Goal: Task Accomplishment & Management: Use online tool/utility

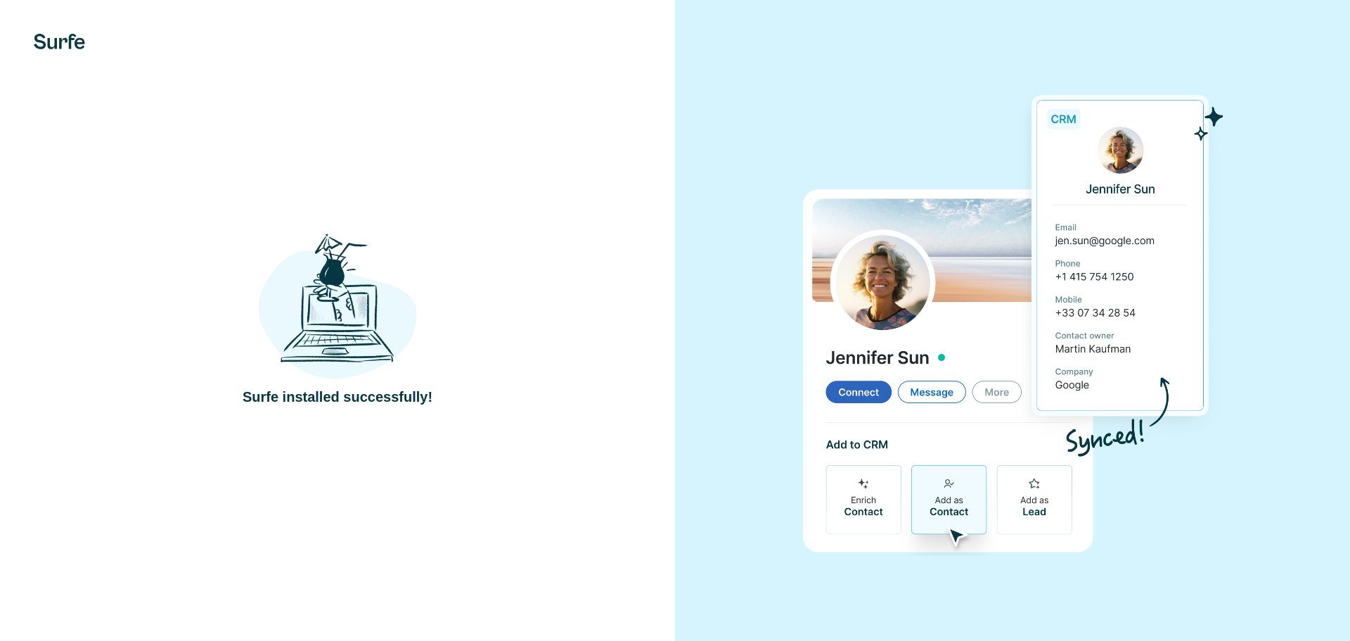
click at [368, 330] on img at bounding box center [337, 307] width 159 height 147
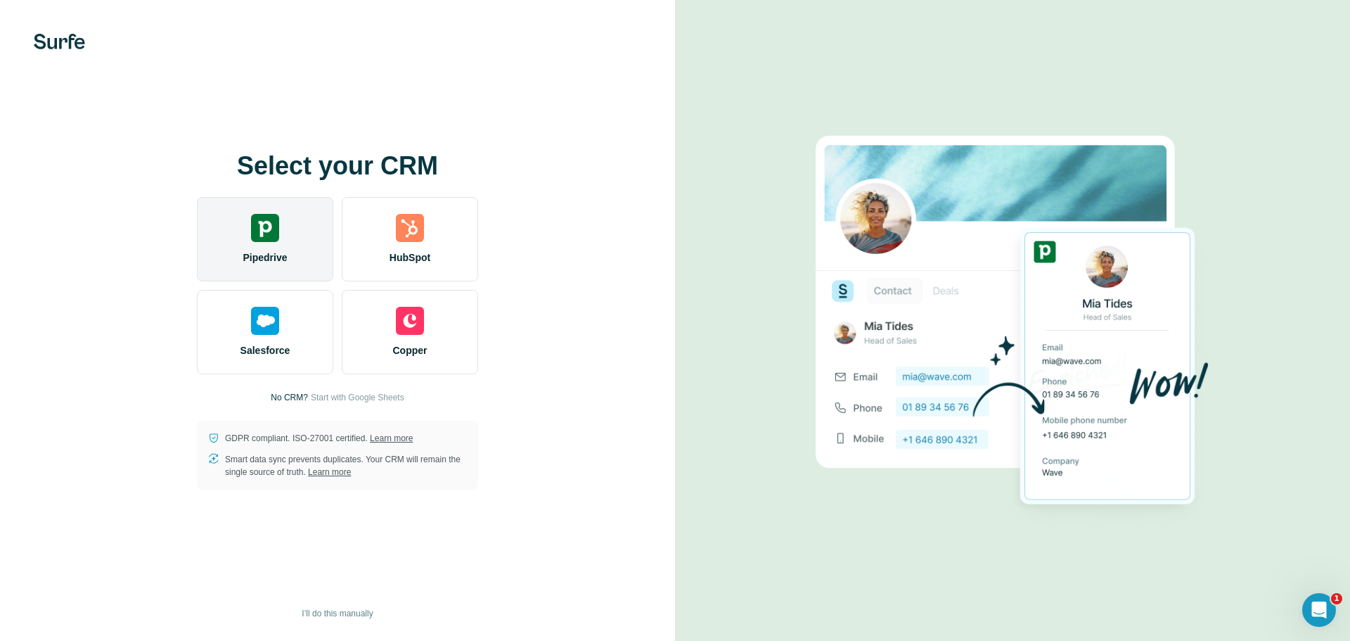
click at [281, 208] on div "Pipedrive" at bounding box center [265, 239] width 136 height 84
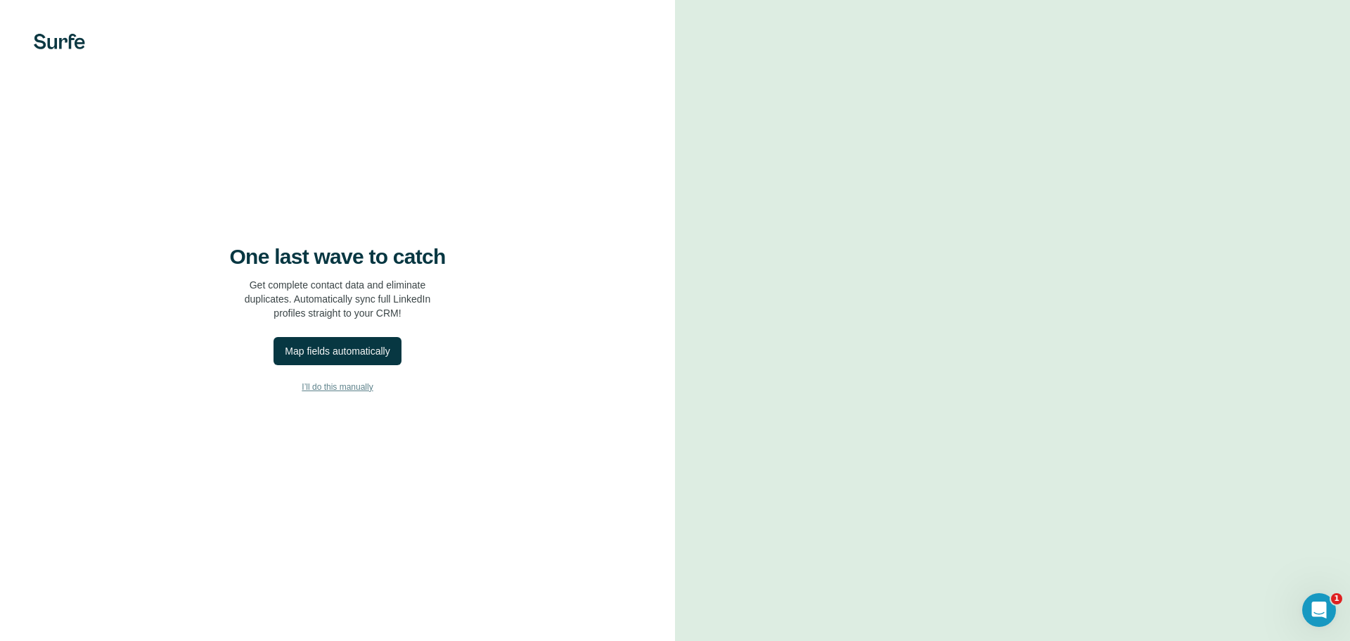
click at [355, 390] on span "I’ll do this manually" at bounding box center [337, 386] width 71 height 13
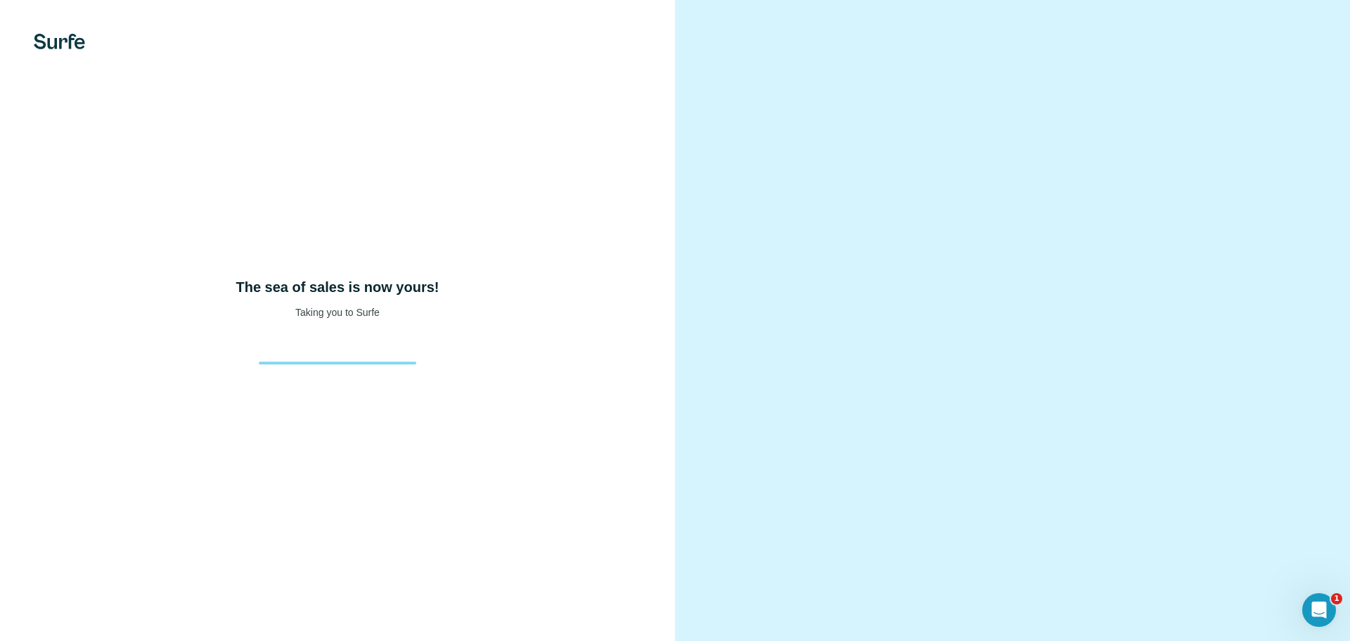
click at [900, 213] on video at bounding box center [1012, 320] width 506 height 253
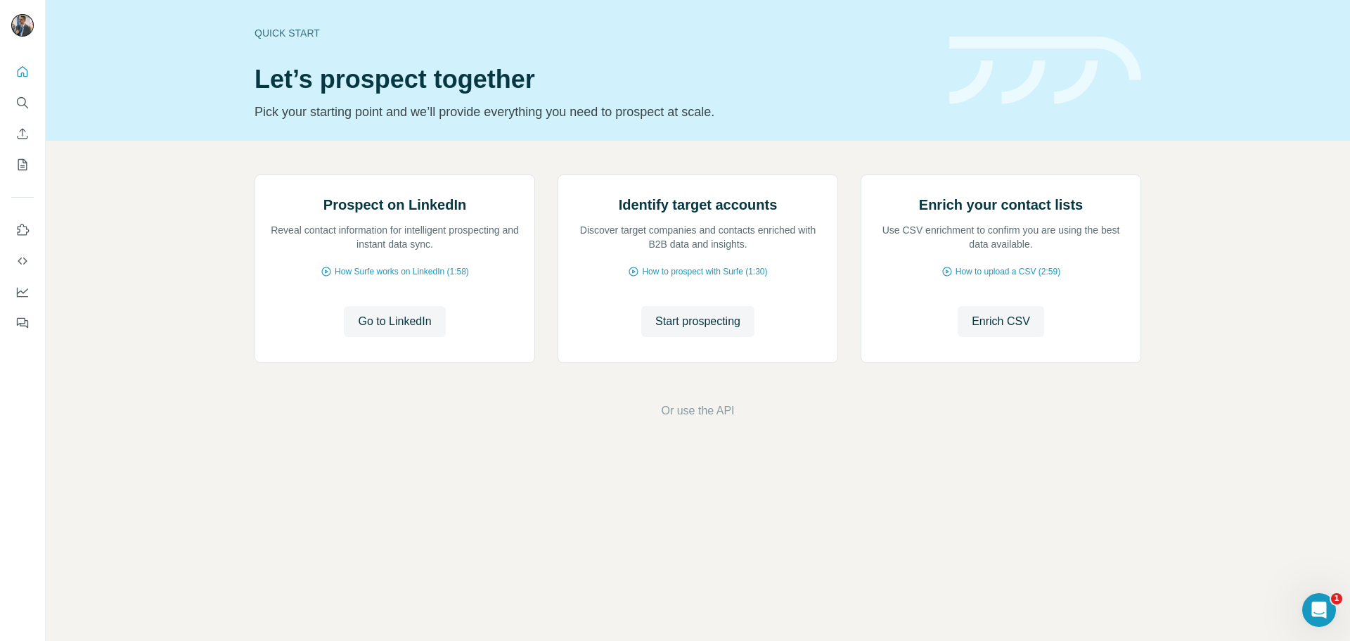
click at [742, 49] on div "Quick start Let’s prospect together Pick your starting point and we’ll provide …" at bounding box center [594, 70] width 678 height 103
click at [411, 330] on span "Go to LinkedIn" at bounding box center [394, 321] width 73 height 17
click at [19, 232] on icon "Use Surfe on LinkedIn" at bounding box center [24, 229] width 12 height 11
click at [25, 261] on icon "Use Surfe API" at bounding box center [22, 261] width 14 height 14
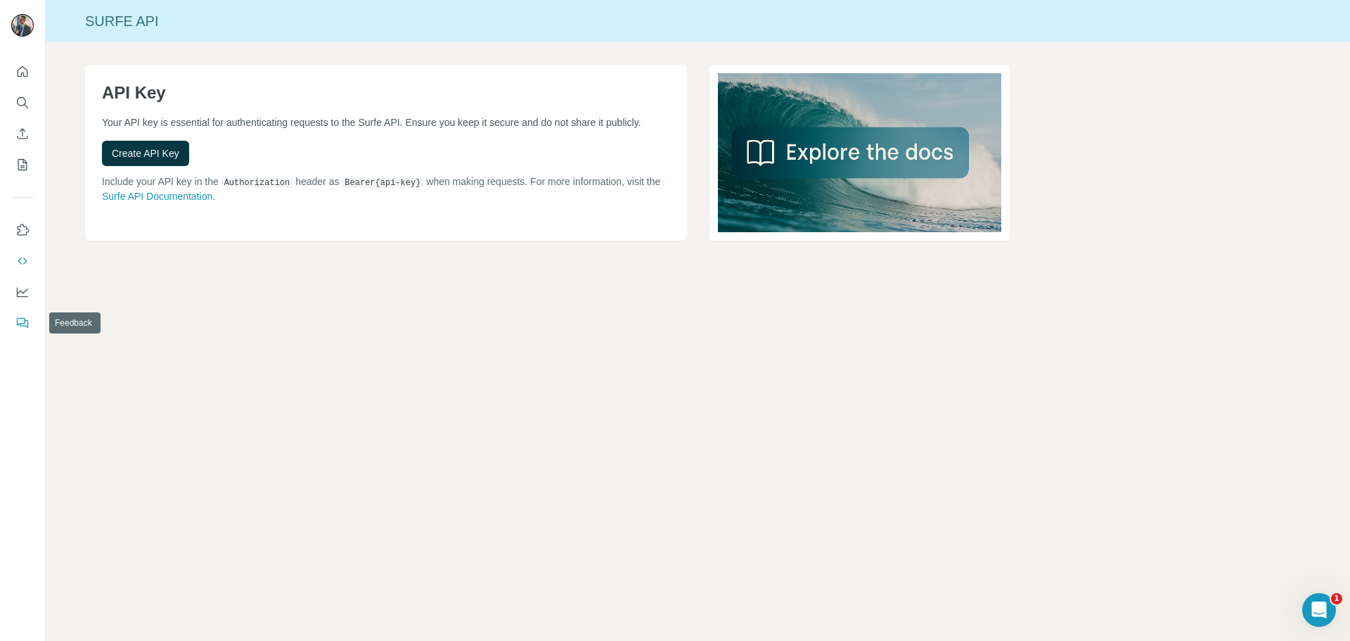
click at [22, 320] on icon "Feedback" at bounding box center [22, 323] width 14 height 14
